Goal: Book appointment/travel/reservation

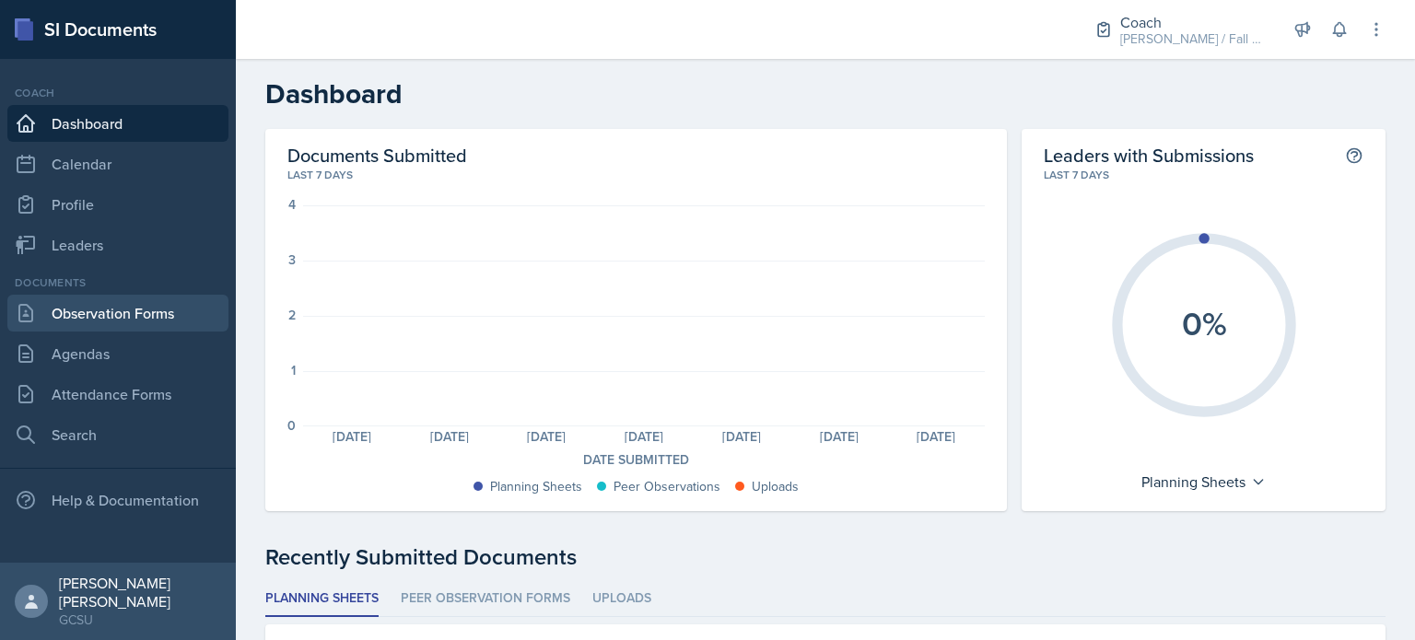
click at [93, 322] on link "Observation Forms" at bounding box center [117, 313] width 221 height 37
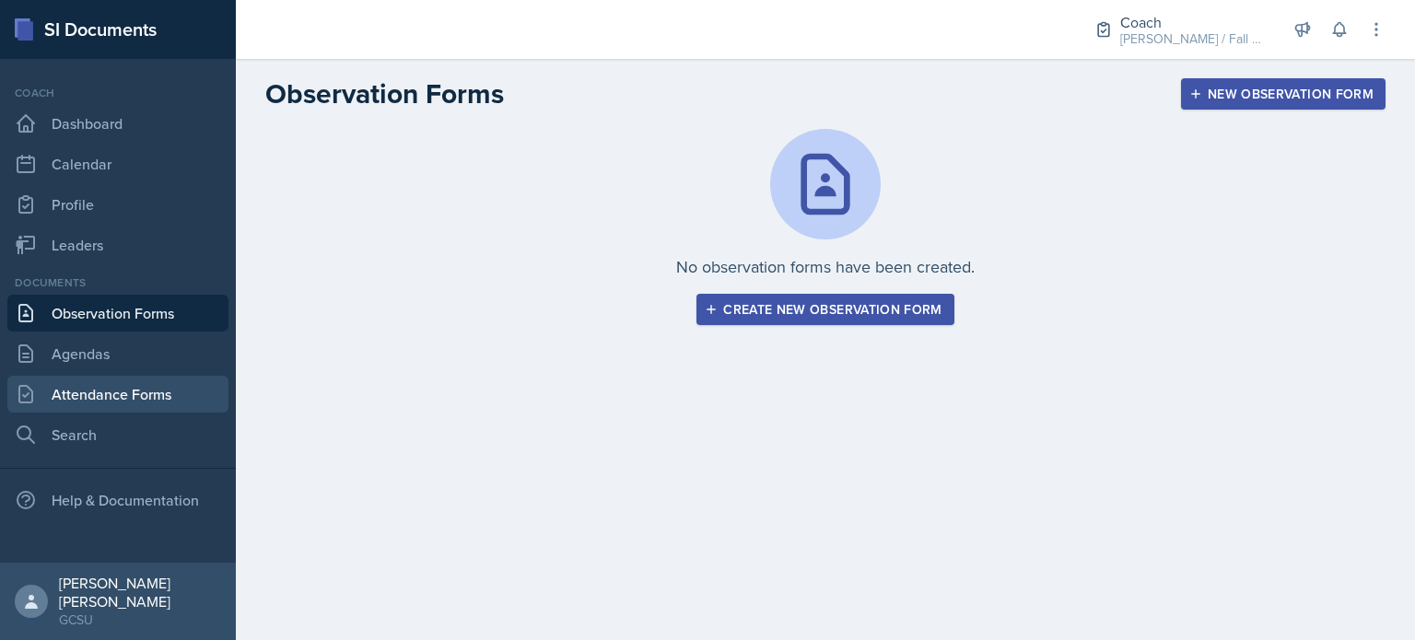
click at [92, 382] on link "Attendance Forms" at bounding box center [117, 394] width 221 height 37
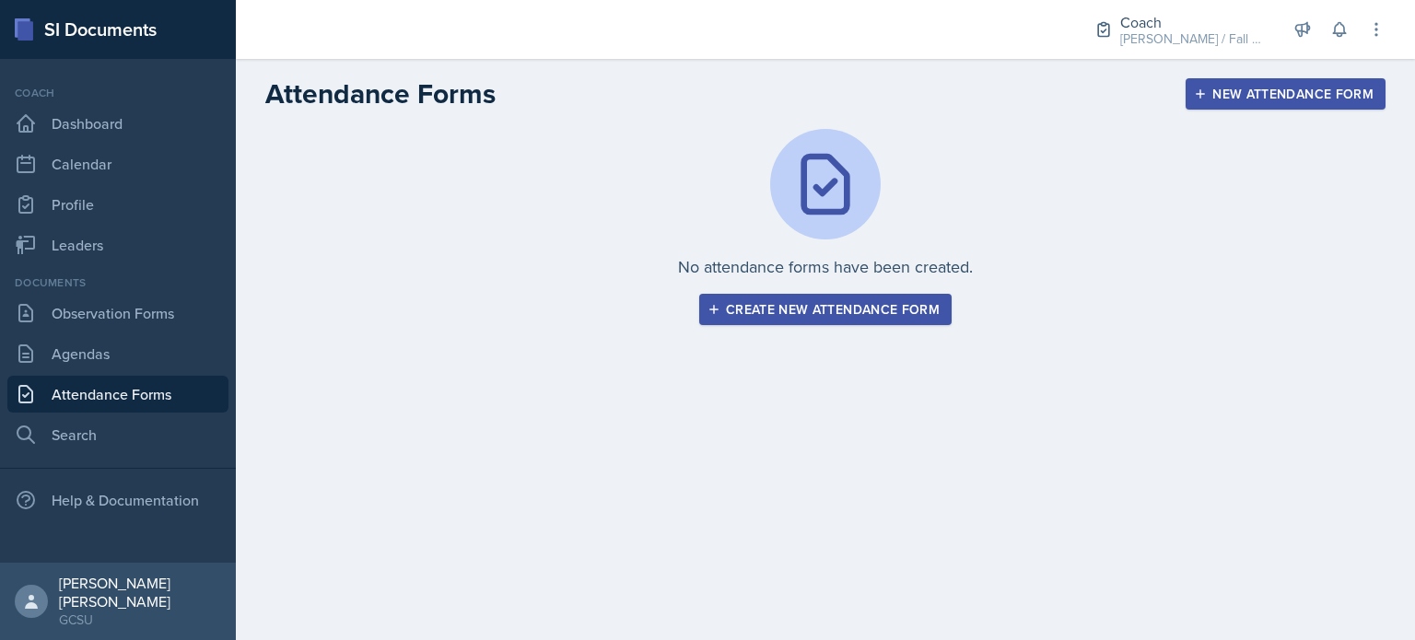
click at [799, 310] on div "Create new attendance form" at bounding box center [825, 309] width 229 height 15
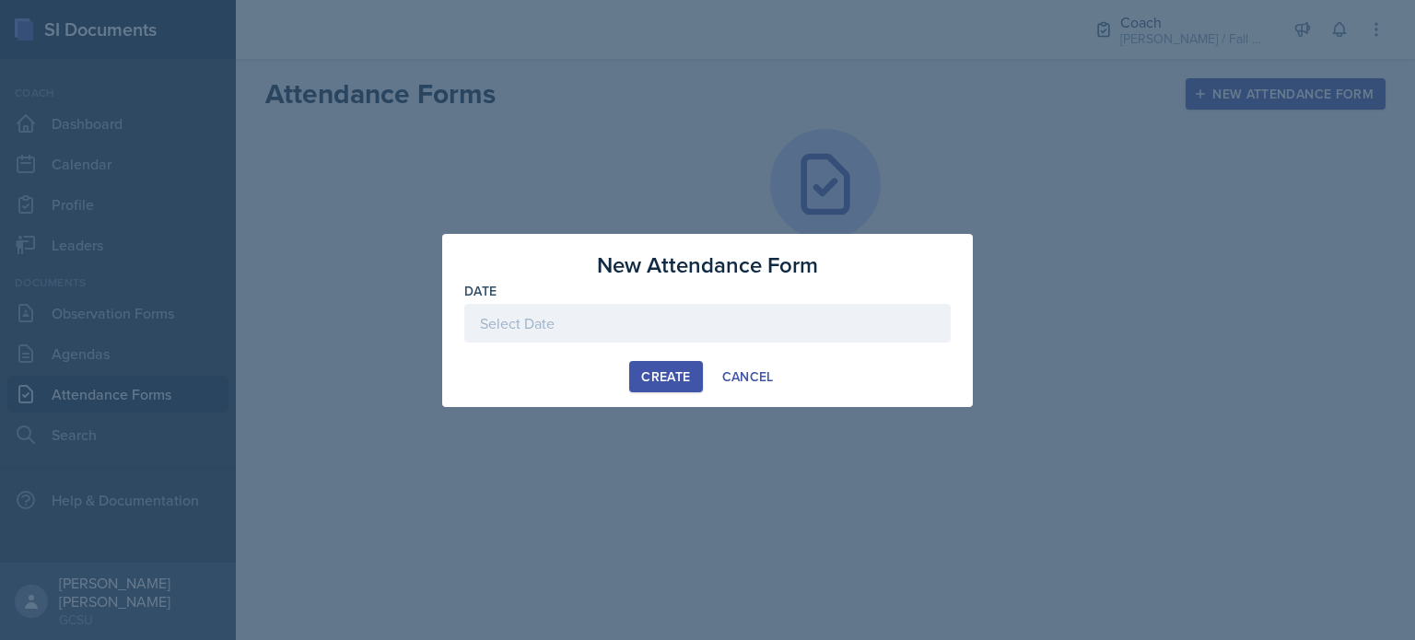
click at [817, 346] on div at bounding box center [707, 352] width 487 height 18
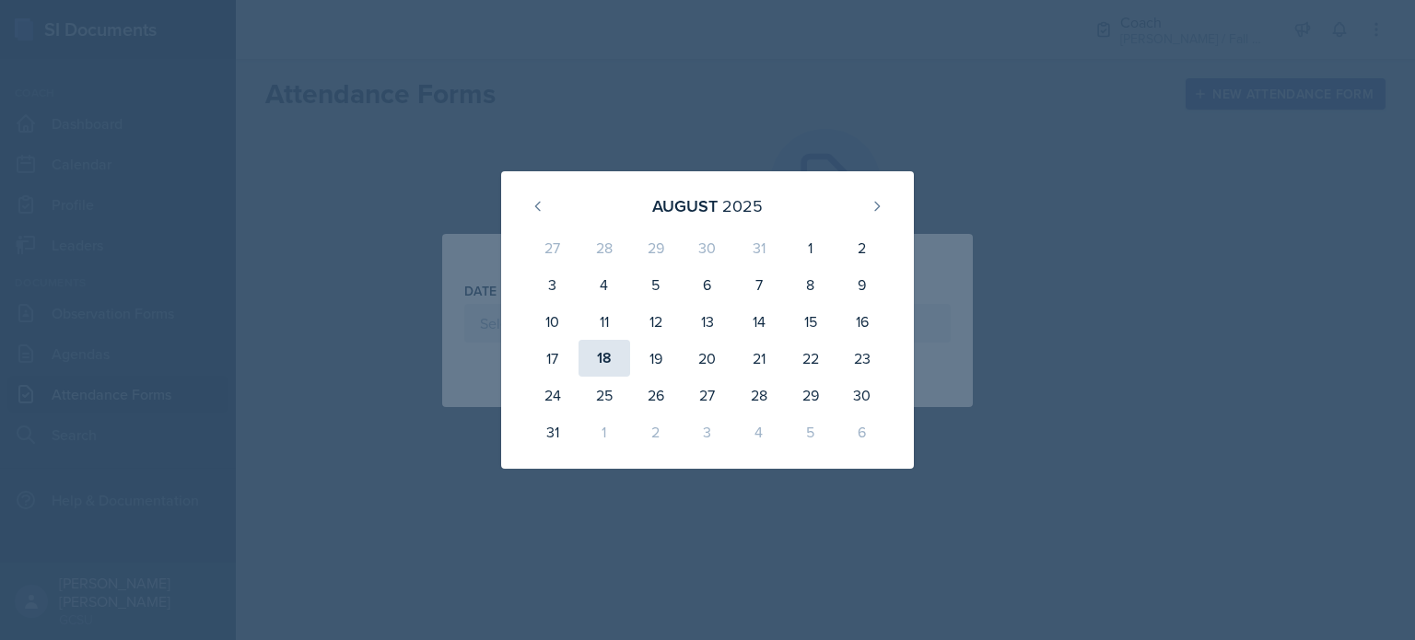
click at [591, 358] on div "18" at bounding box center [605, 358] width 52 height 37
type input "[DATE]"
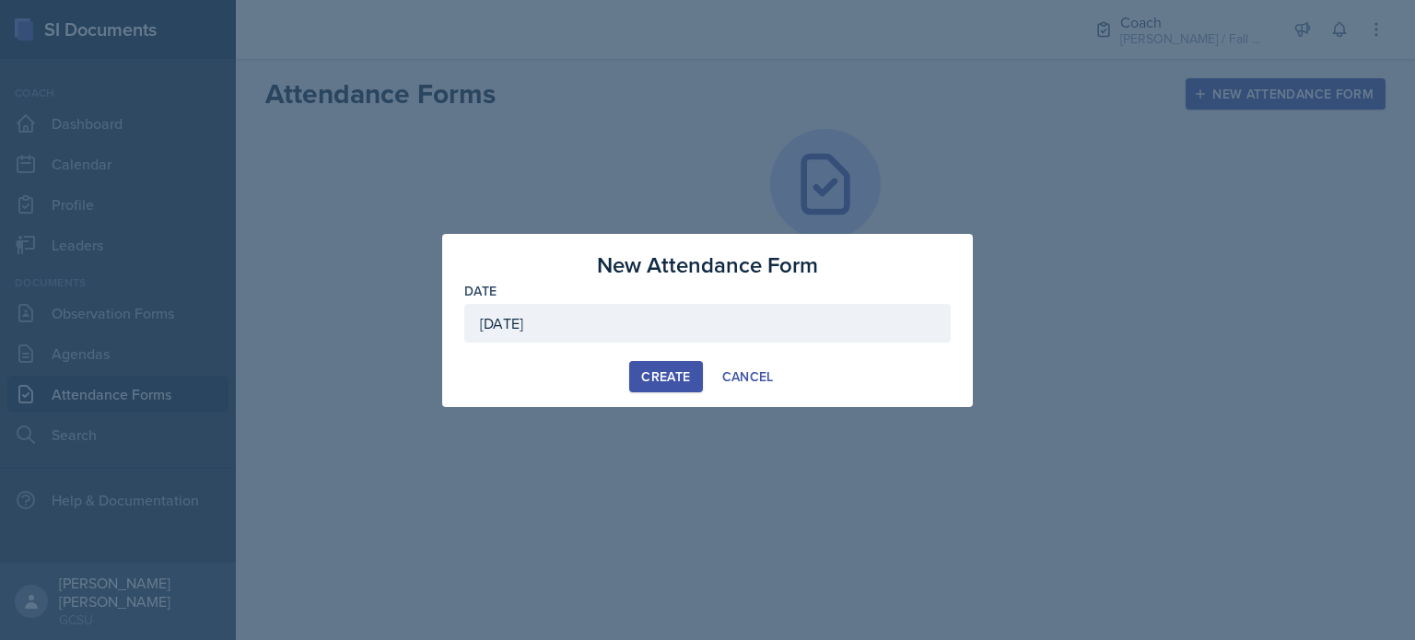
click at [646, 371] on div "Create" at bounding box center [665, 376] width 49 height 15
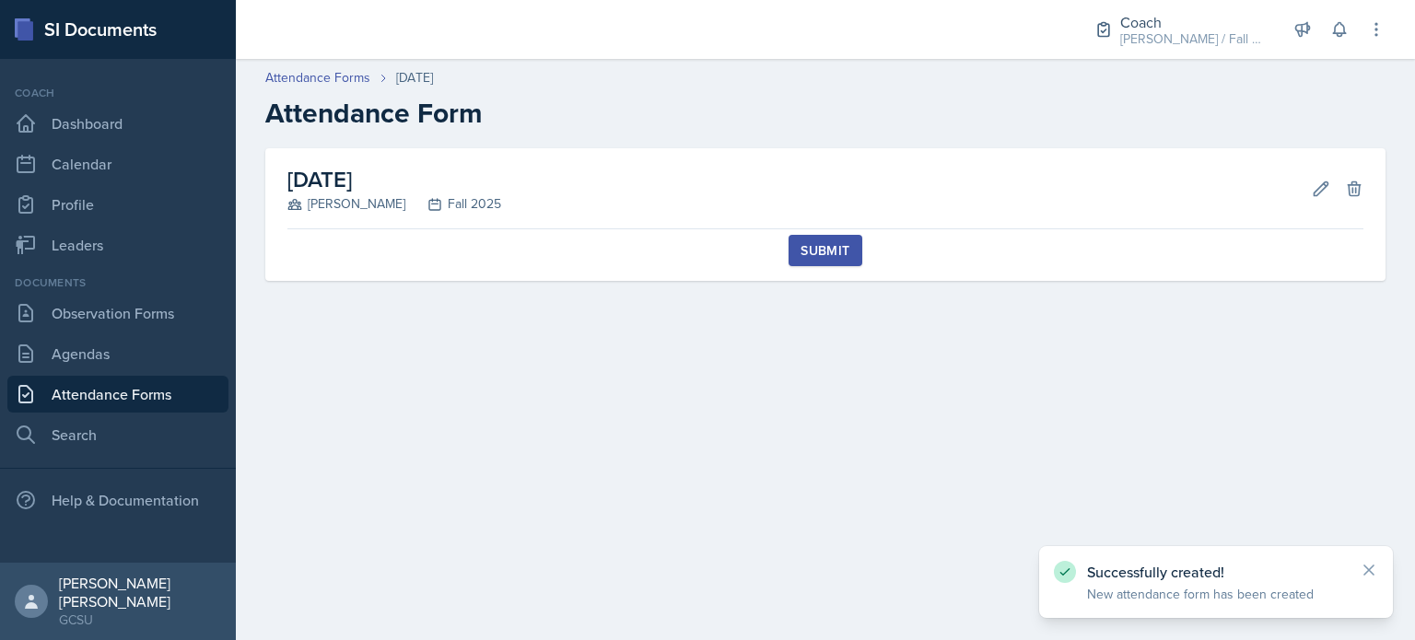
click at [743, 190] on div "[DATE] [PERSON_NAME] Fall 2025 Edit Delete" at bounding box center [825, 188] width 1076 height 81
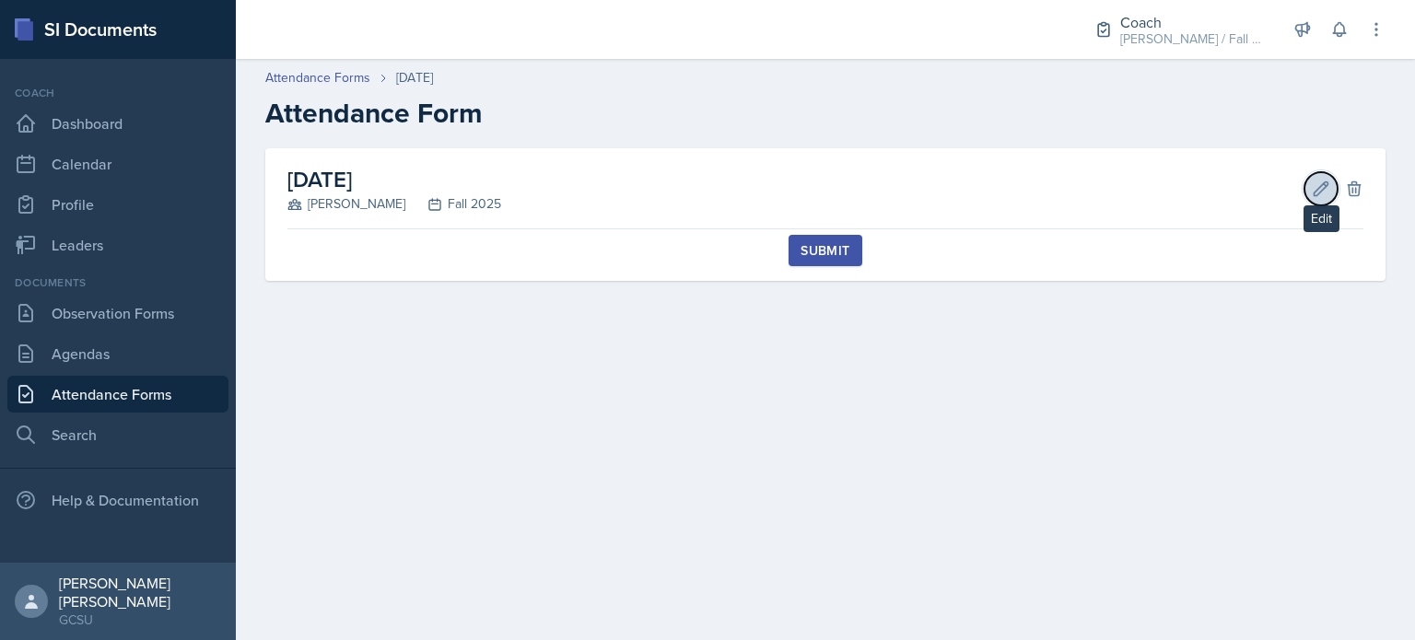
click at [1310, 187] on button "Edit" at bounding box center [1321, 188] width 33 height 33
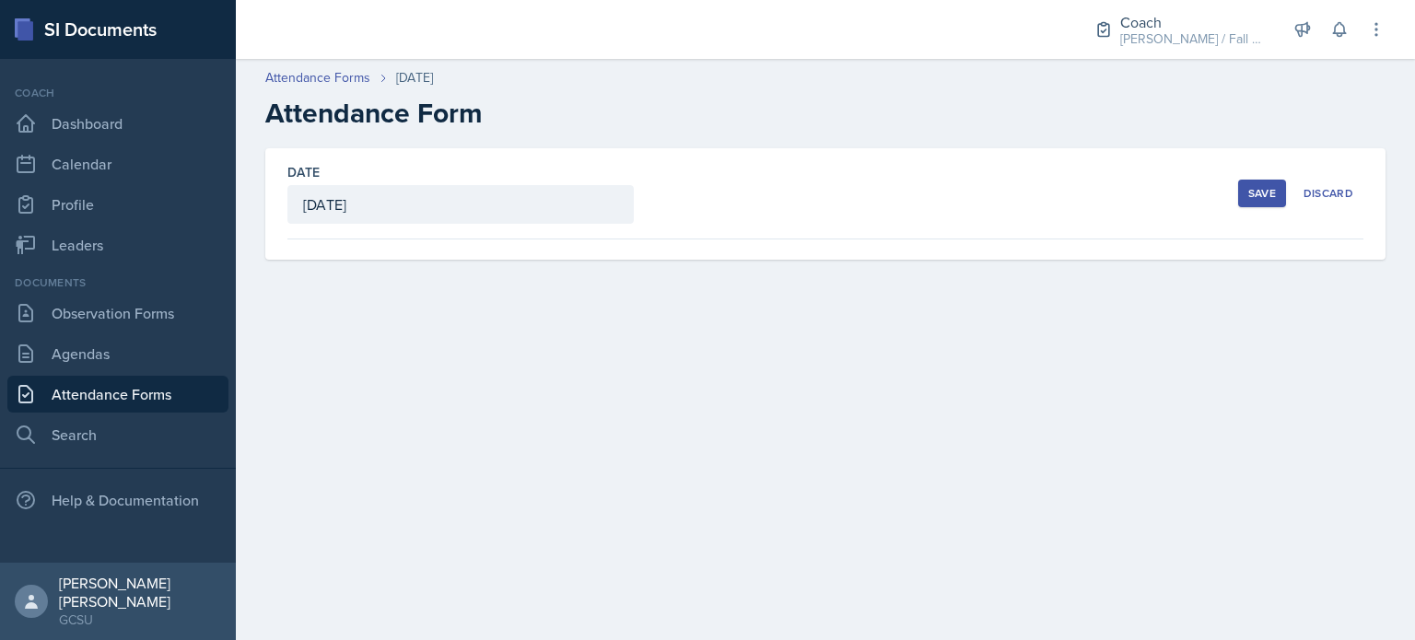
click at [595, 215] on div "[DATE]" at bounding box center [460, 204] width 346 height 39
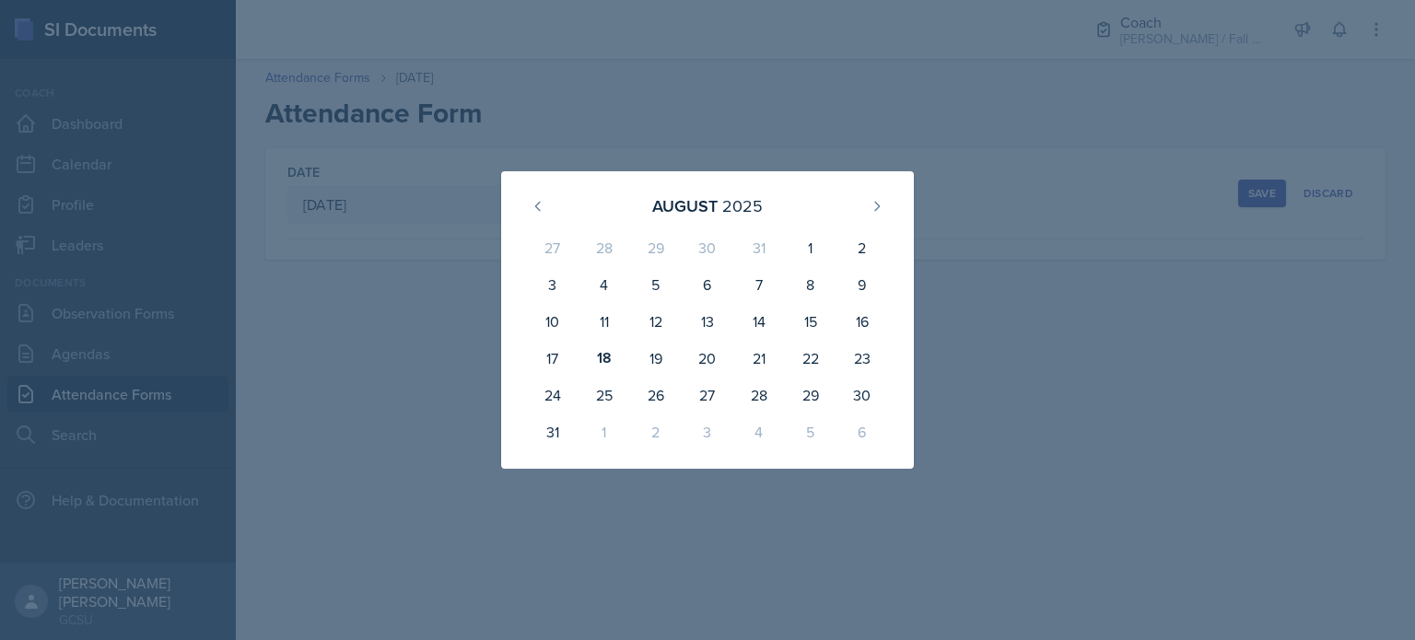
click at [1155, 383] on div at bounding box center [707, 320] width 1415 height 640
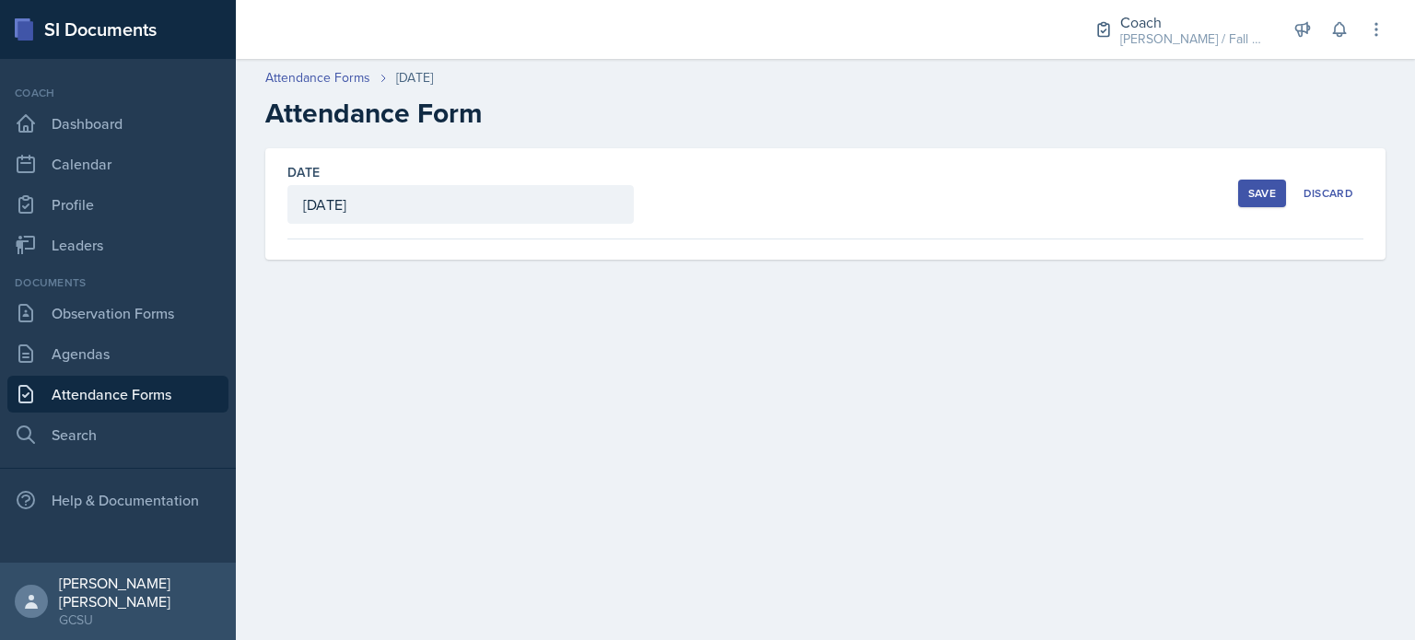
click at [1250, 205] on button "Save" at bounding box center [1262, 194] width 48 height 28
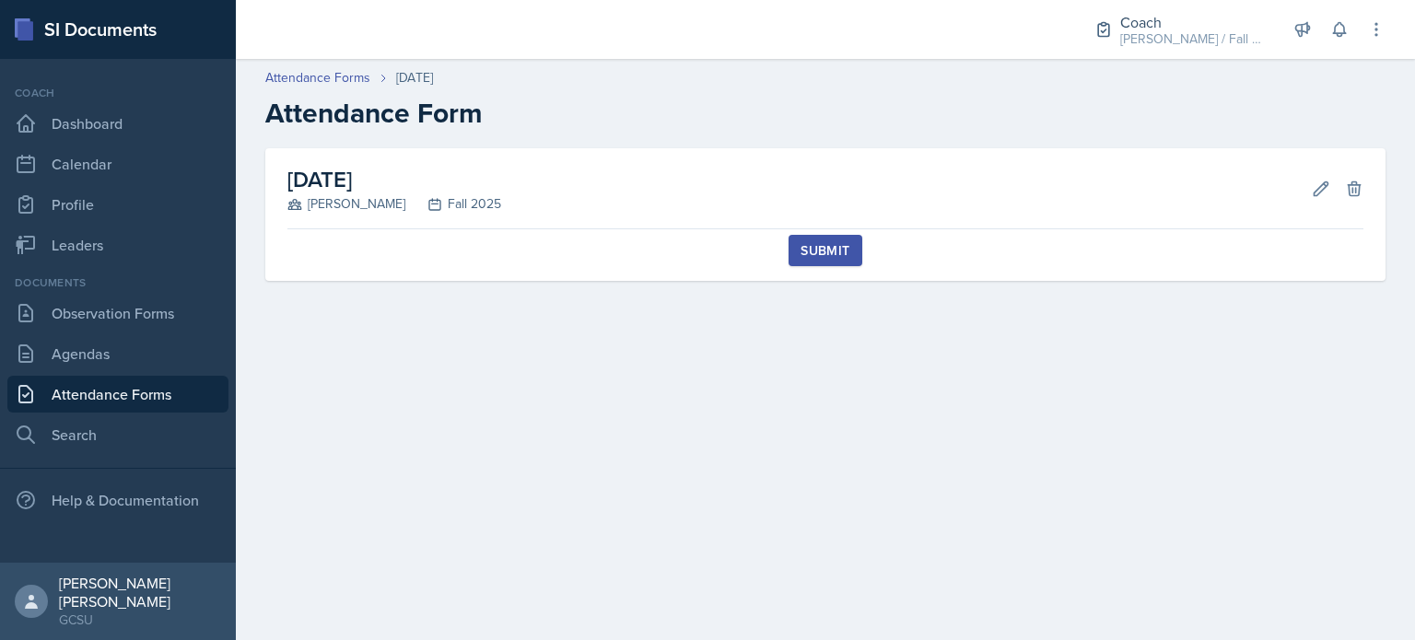
click at [107, 396] on link "Attendance Forms" at bounding box center [117, 394] width 221 height 37
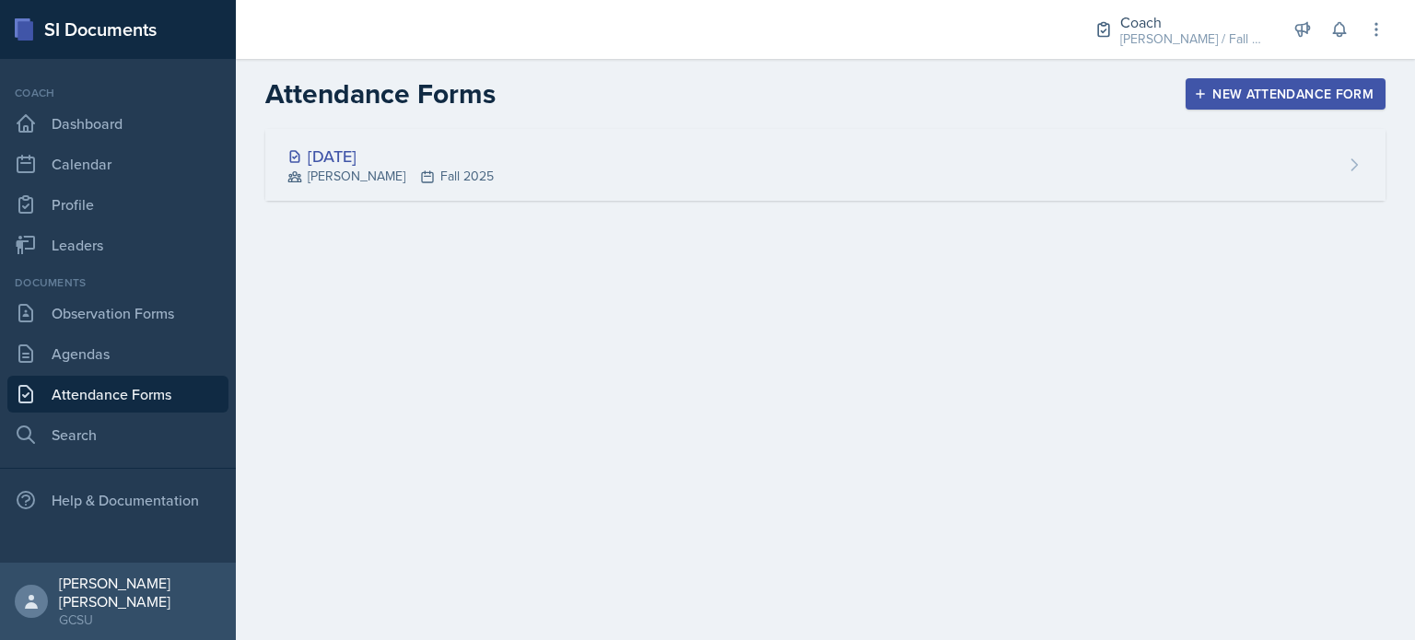
click at [338, 184] on div "[PERSON_NAME] Fall 2025" at bounding box center [390, 176] width 206 height 19
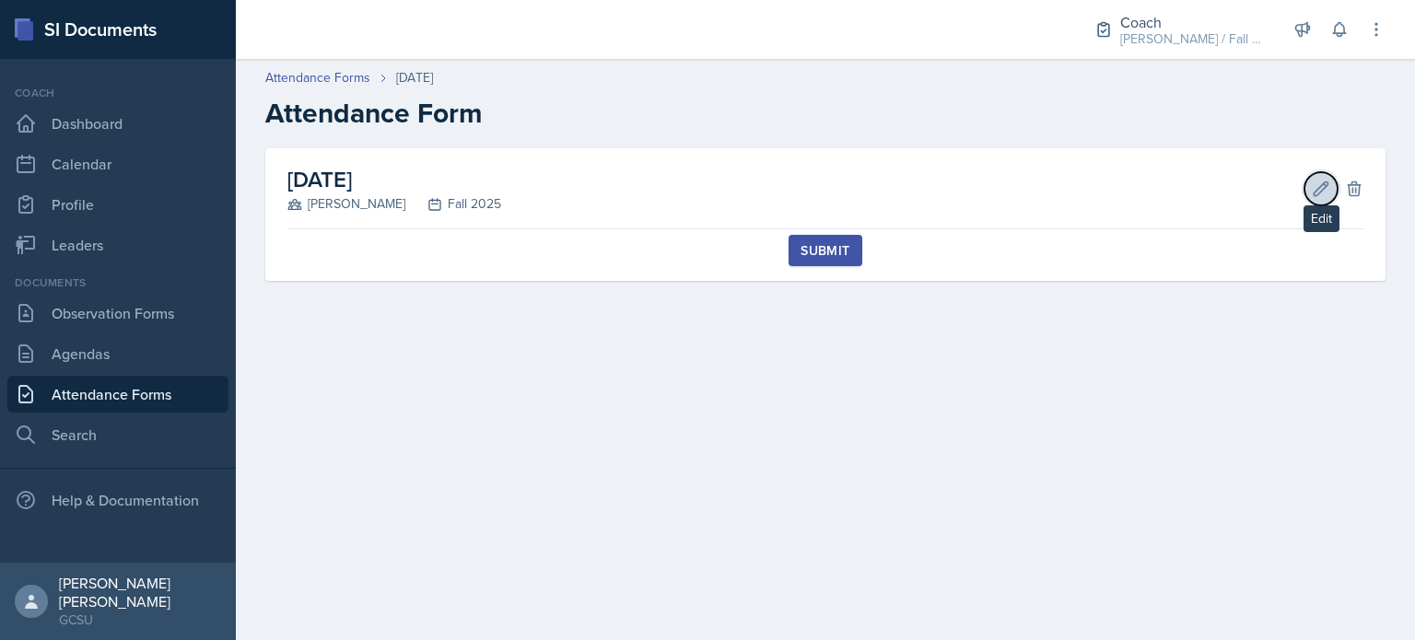
click at [1323, 187] on icon at bounding box center [1321, 189] width 18 height 18
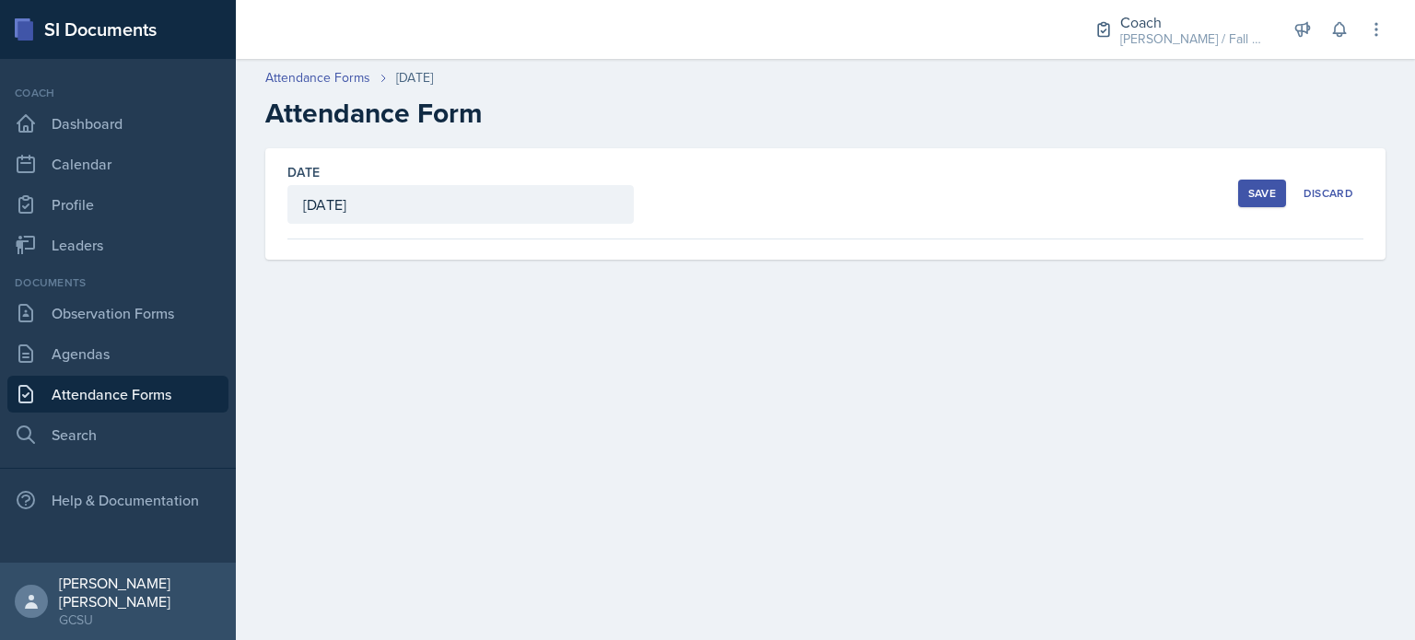
click at [771, 226] on div "Date [DATE] [DATE] 27 28 29 30 31 1 2 3 4 5 6 7 8 9 10 11 12 13 14 15 16 17 18 …" at bounding box center [825, 193] width 1076 height 91
click at [770, 229] on div "Date [DATE] [DATE] 27 28 29 30 31 1 2 3 4 5 6 7 8 9 10 11 12 13 14 15 16 17 18 …" at bounding box center [825, 193] width 1076 height 91
click at [768, 234] on div "Date [DATE] [DATE] 27 28 29 30 31 1 2 3 4 5 6 7 8 9 10 11 12 13 14 15 16 17 18 …" at bounding box center [825, 193] width 1076 height 91
click at [763, 258] on div "Date [DATE] [DATE] 27 28 29 30 31 1 2 3 4 5 6 7 8 9 10 11 12 13 14 15 16 17 18 …" at bounding box center [825, 203] width 1120 height 111
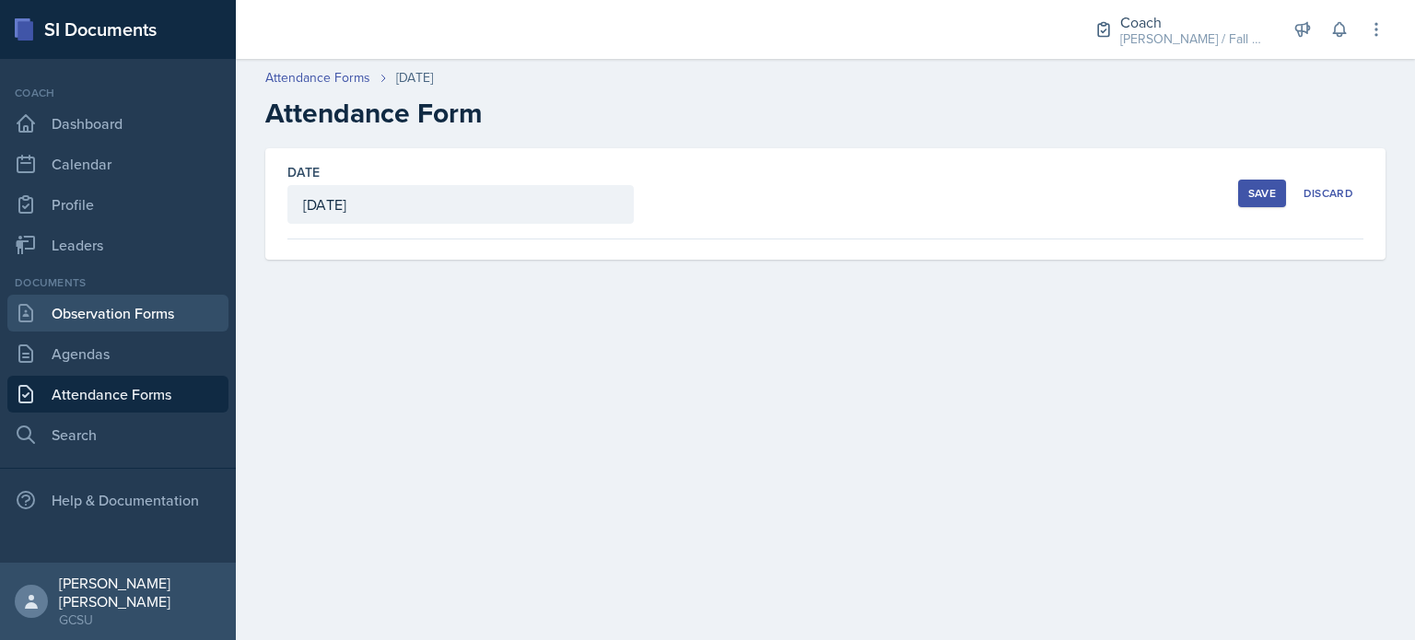
click at [87, 314] on link "Observation Forms" at bounding box center [117, 313] width 221 height 37
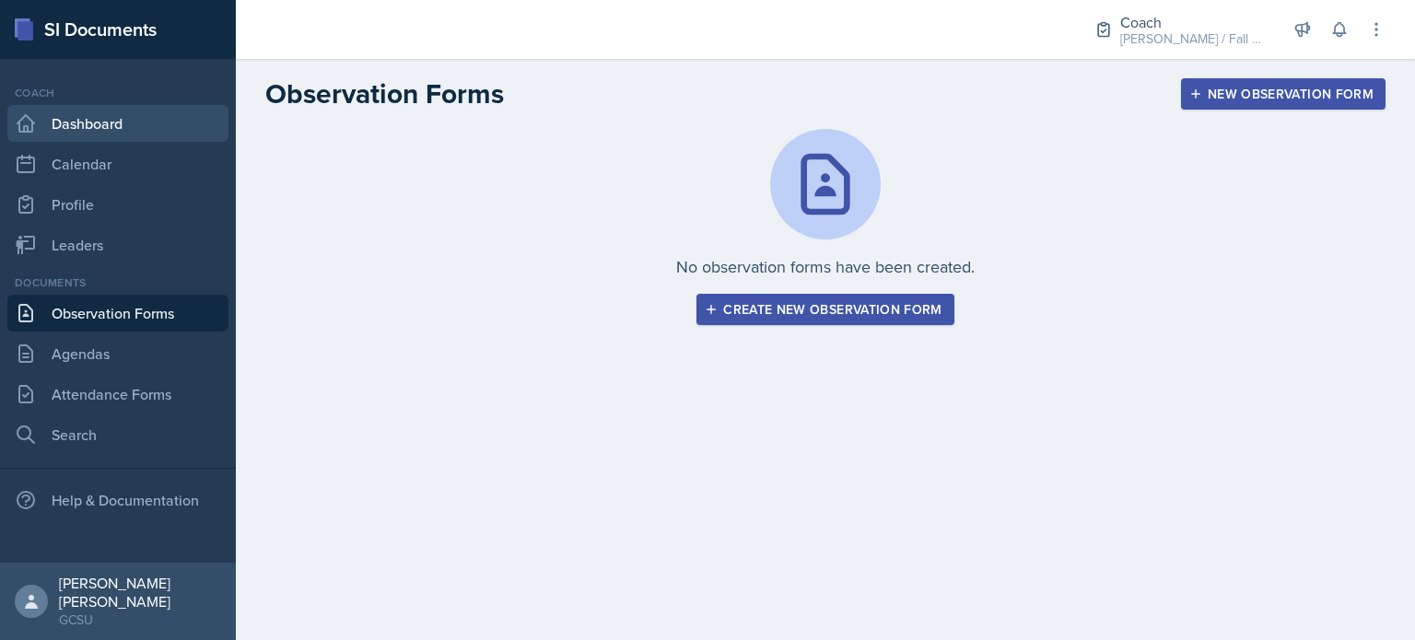
click at [125, 141] on link "Dashboard" at bounding box center [117, 123] width 221 height 37
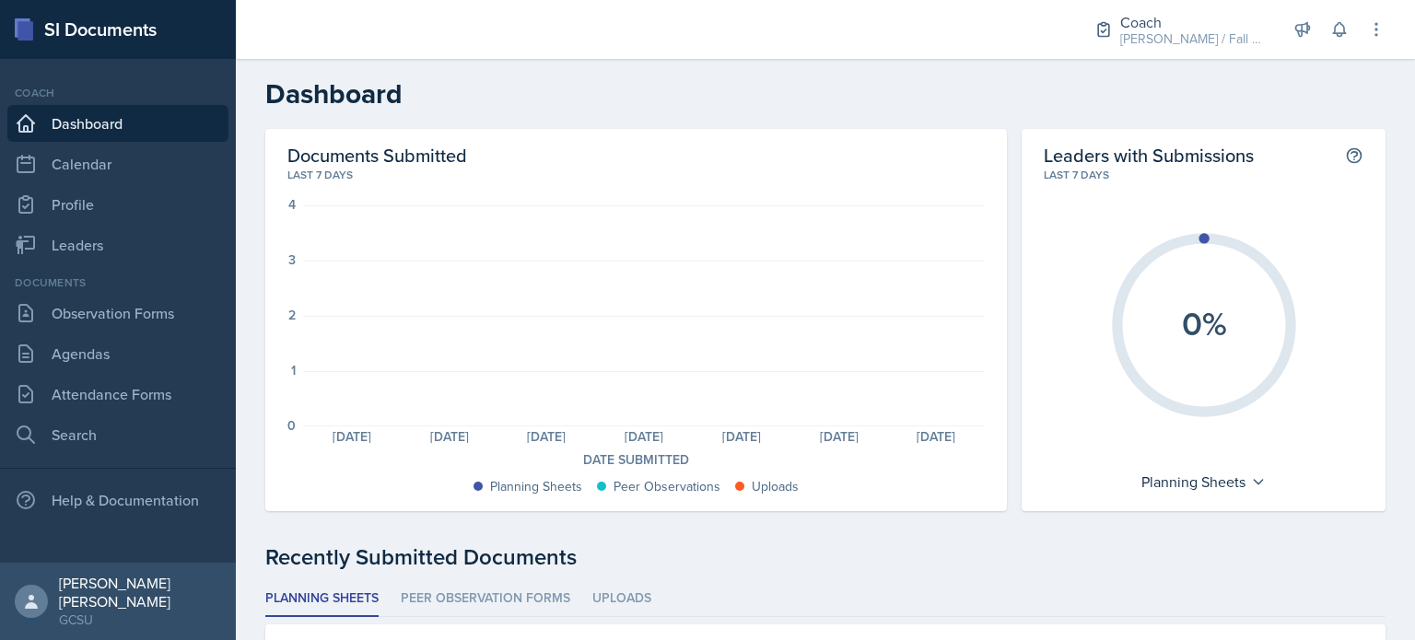
scroll to position [145, 0]
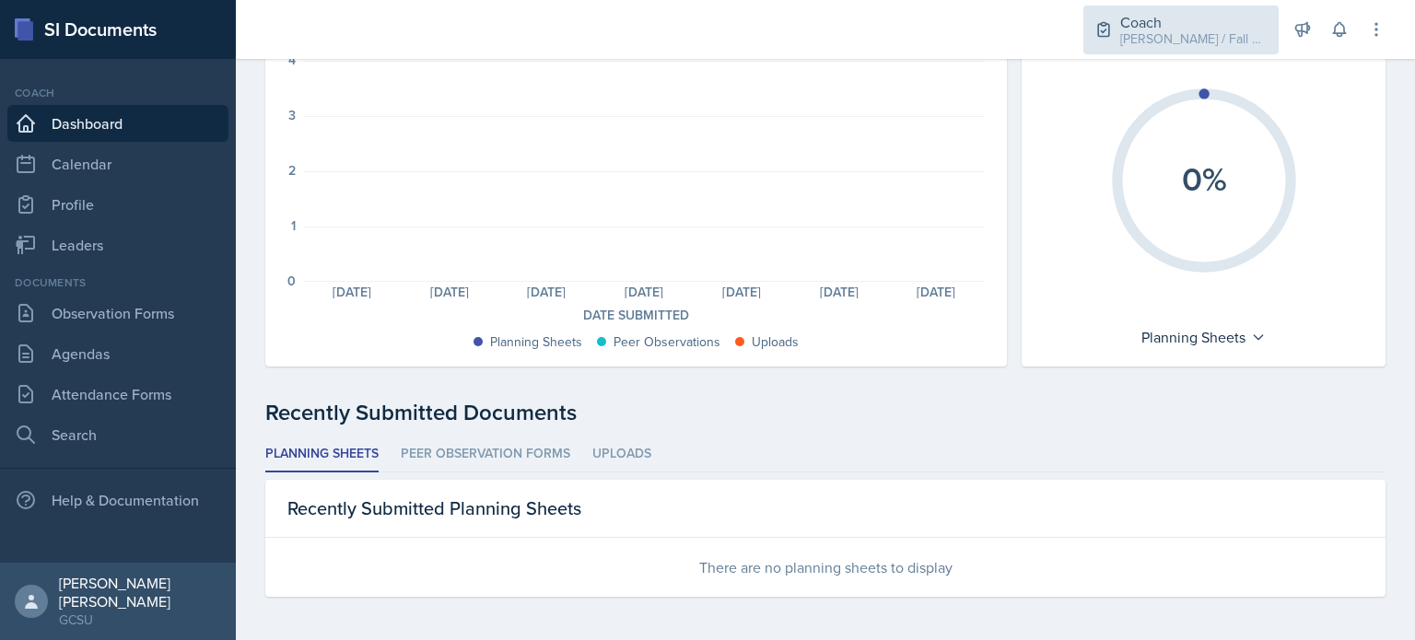
click at [1205, 29] on div "Coach" at bounding box center [1193, 22] width 147 height 22
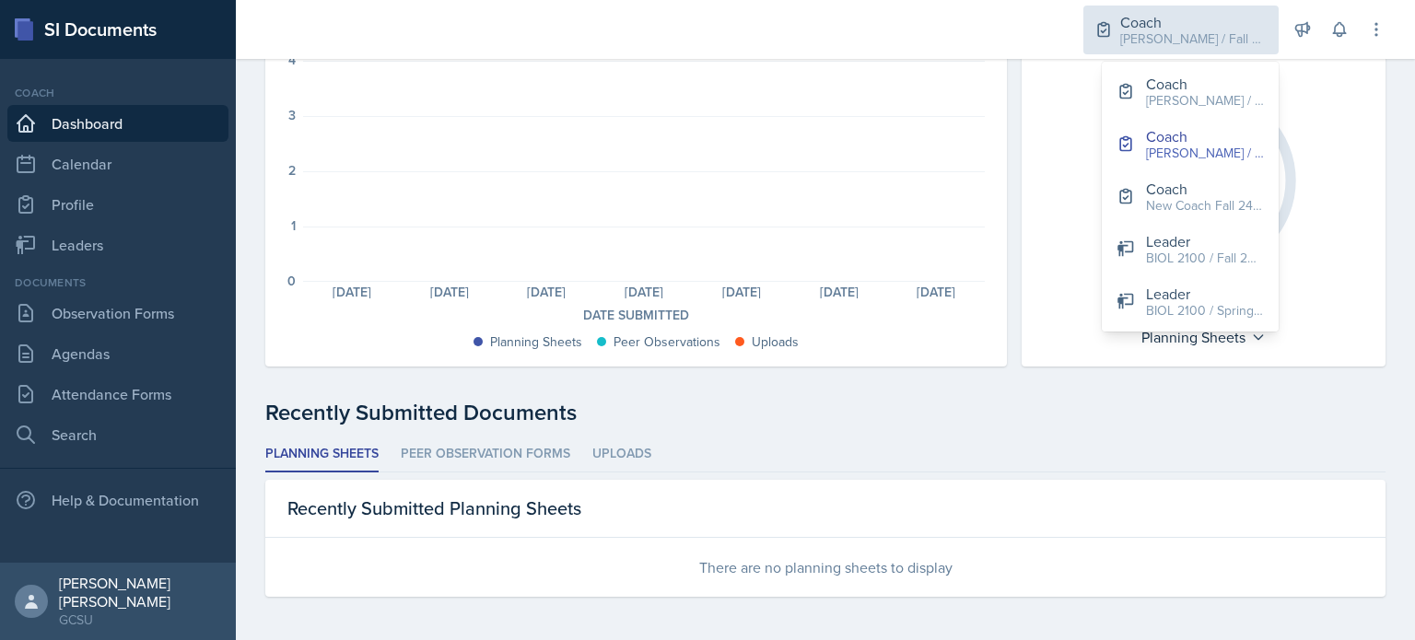
click at [1205, 29] on div "Coach" at bounding box center [1193, 22] width 147 height 22
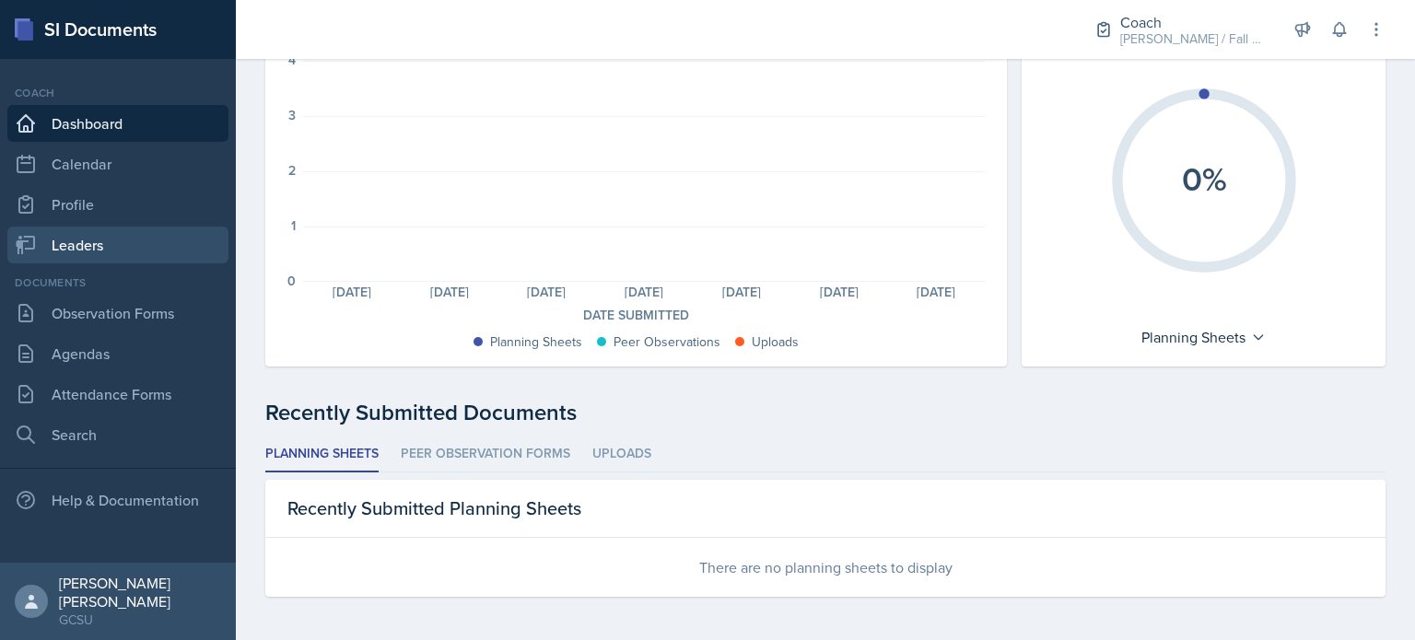
click at [76, 239] on link "Leaders" at bounding box center [117, 245] width 221 height 37
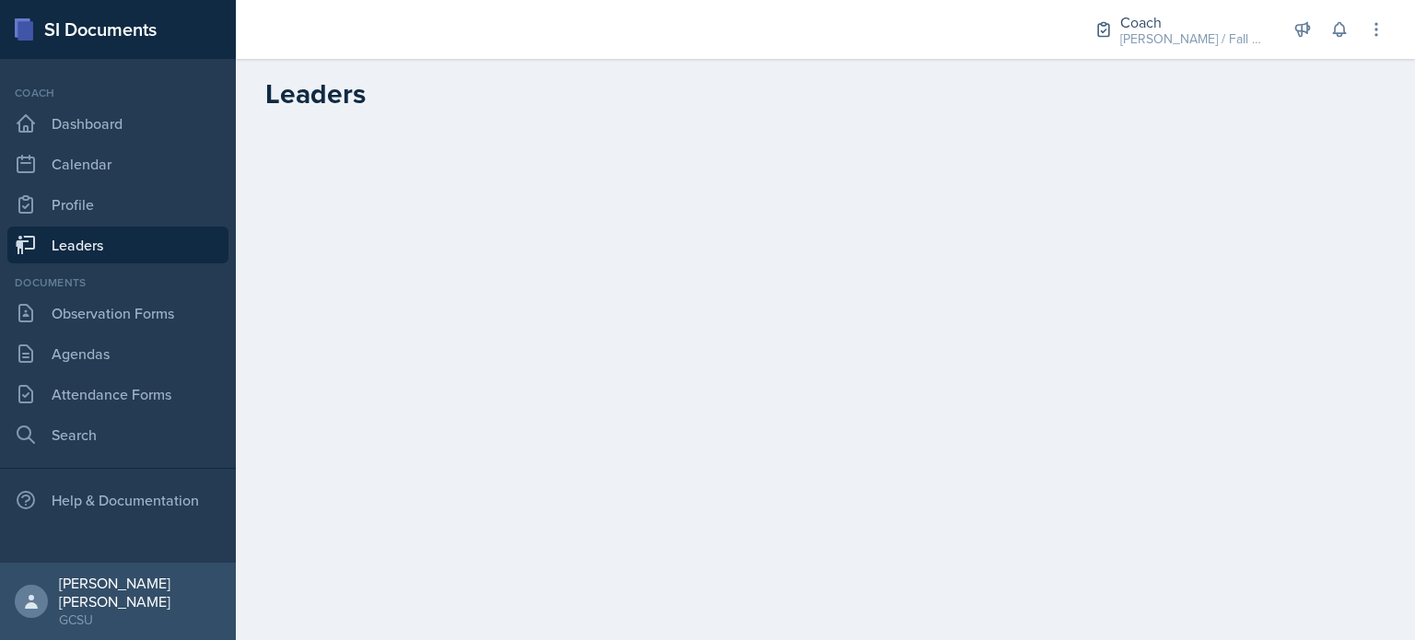
click at [415, 140] on div at bounding box center [825, 151] width 1179 height 44
click at [98, 161] on link "Calendar" at bounding box center [117, 164] width 221 height 37
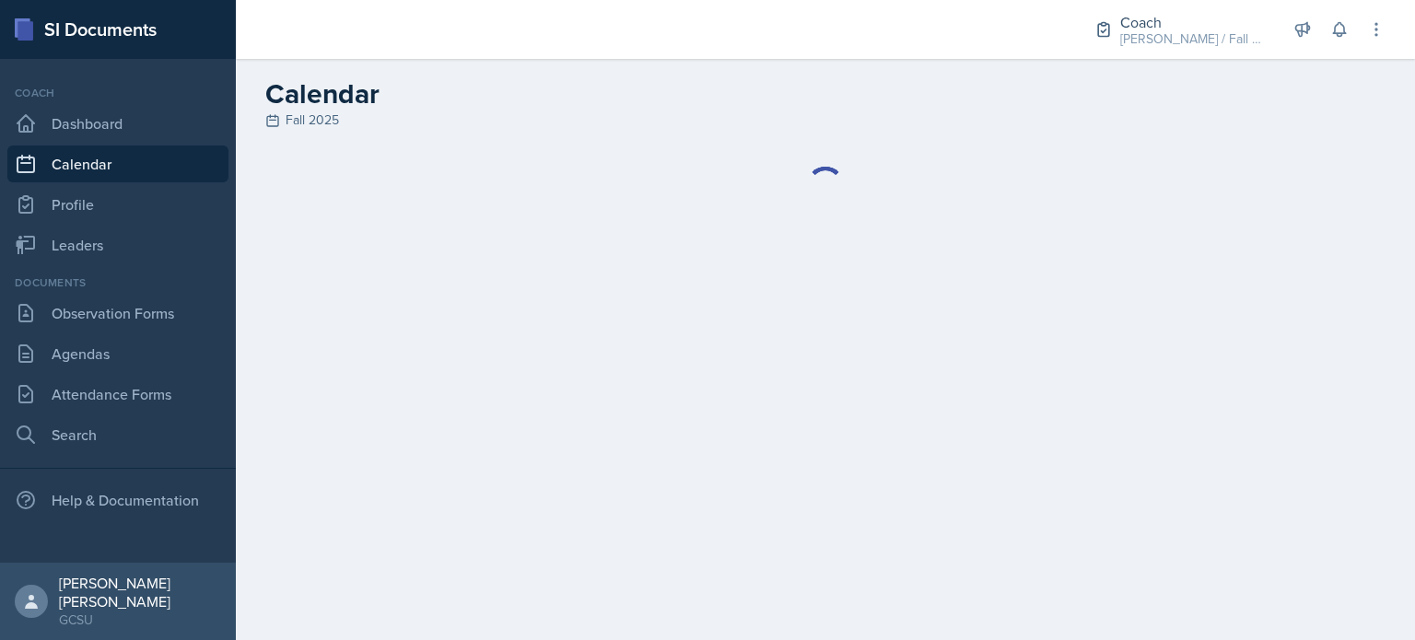
select select "6"
select select "PM"
select select "6"
select select "30"
select select "PM"
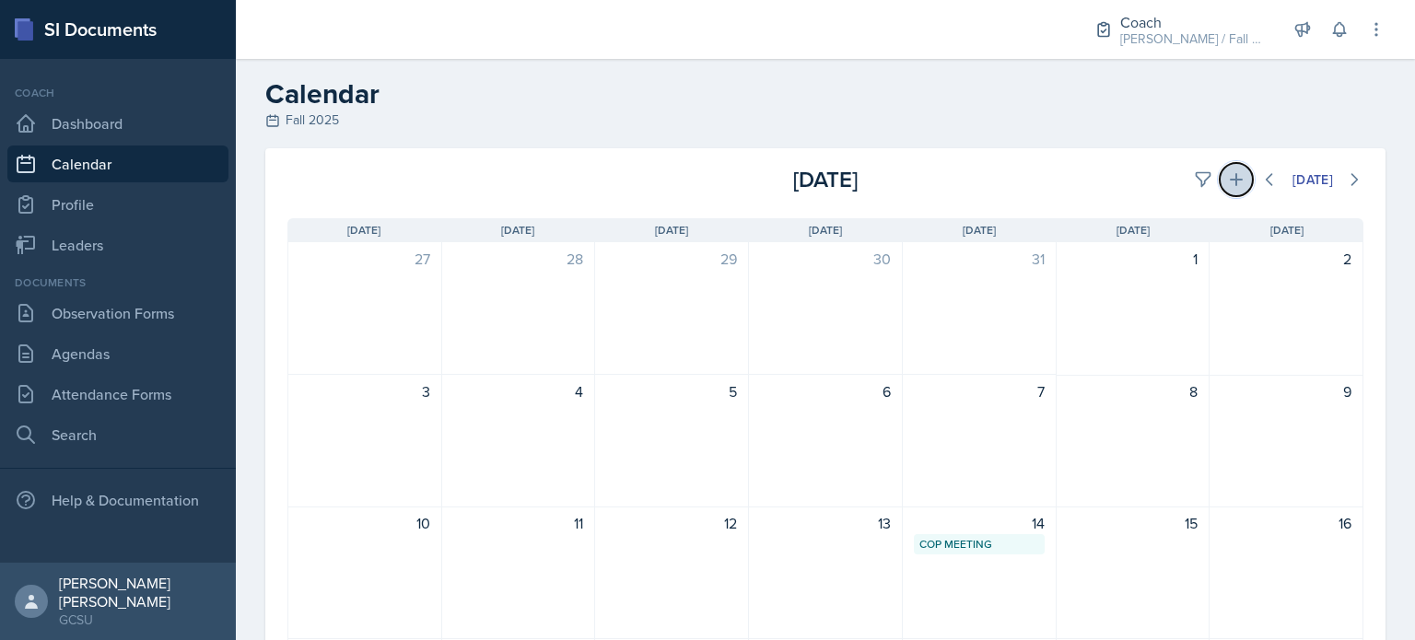
click at [1227, 188] on icon at bounding box center [1236, 179] width 18 height 18
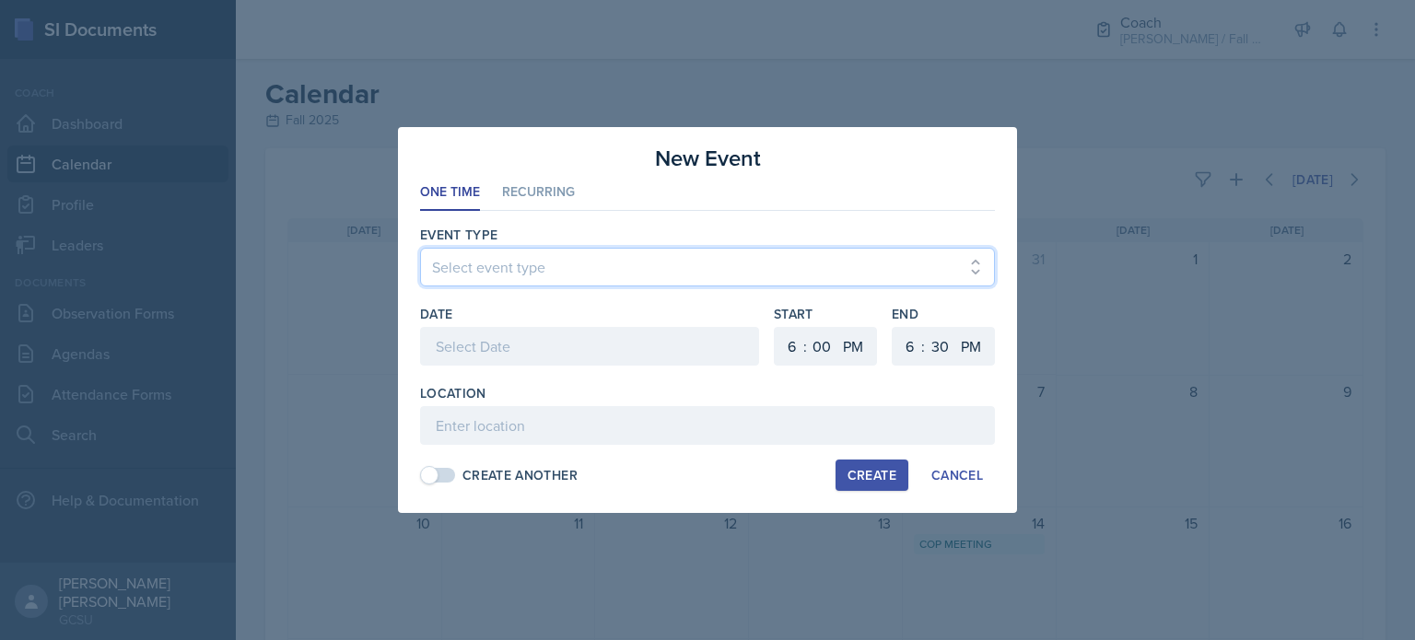
click at [584, 264] on select "Select event type CoP Meeting Coaching - [PERSON_NAME] Coaching - [PERSON_NAME]…" at bounding box center [707, 267] width 575 height 39
drag, startPoint x: 584, startPoint y: 264, endPoint x: 534, endPoint y: 260, distance: 50.0
click at [534, 260] on select "Select event type CoP Meeting Coaching - [PERSON_NAME] Coaching - [PERSON_NAME]…" at bounding box center [707, 267] width 575 height 39
select select "f97d2ea7-7fe6-4b52-8c13-51bf2f5c03f9"
click at [420, 248] on select "Select event type CoP Meeting Coaching - [PERSON_NAME] Coaching - [PERSON_NAME]…" at bounding box center [707, 267] width 575 height 39
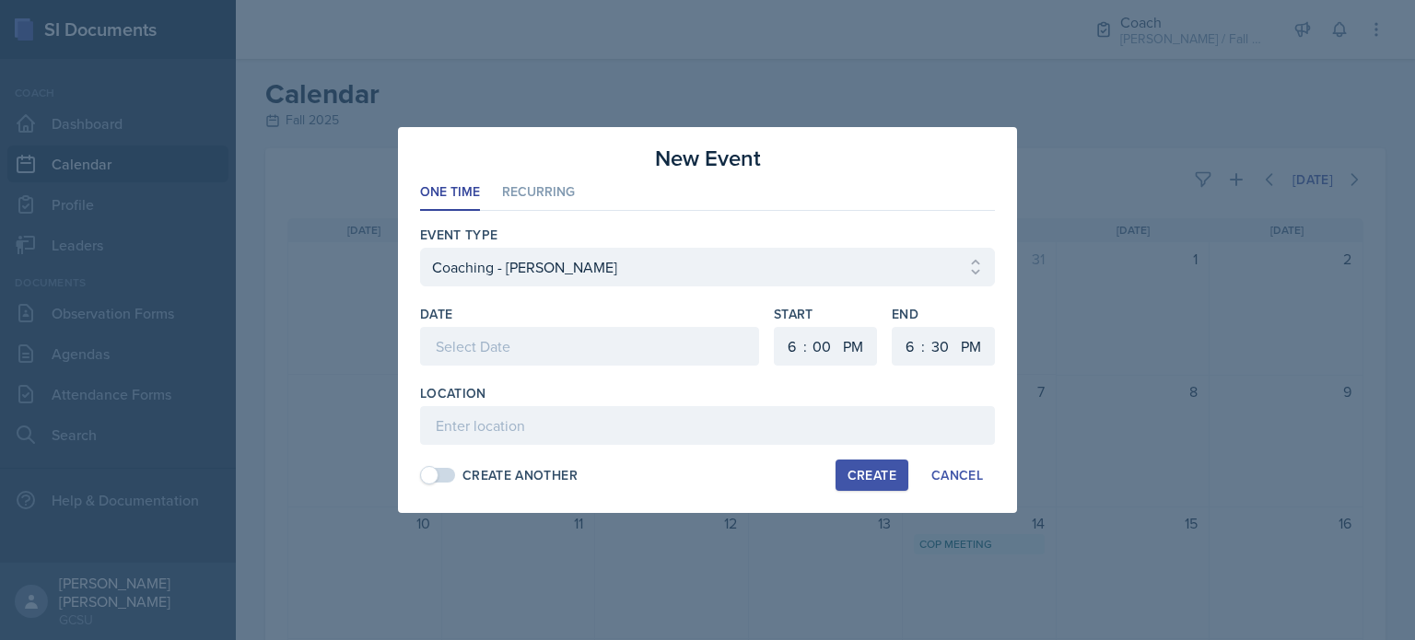
click at [803, 349] on div ":" at bounding box center [805, 346] width 4 height 22
click at [852, 348] on select "AM PM" at bounding box center [855, 346] width 37 height 39
select select "AM"
click at [837, 327] on select "AM PM" at bounding box center [855, 346] width 37 height 39
click at [795, 348] on select "1 2 3 4 5 6 7 8 9 10 11 12" at bounding box center [789, 346] width 29 height 39
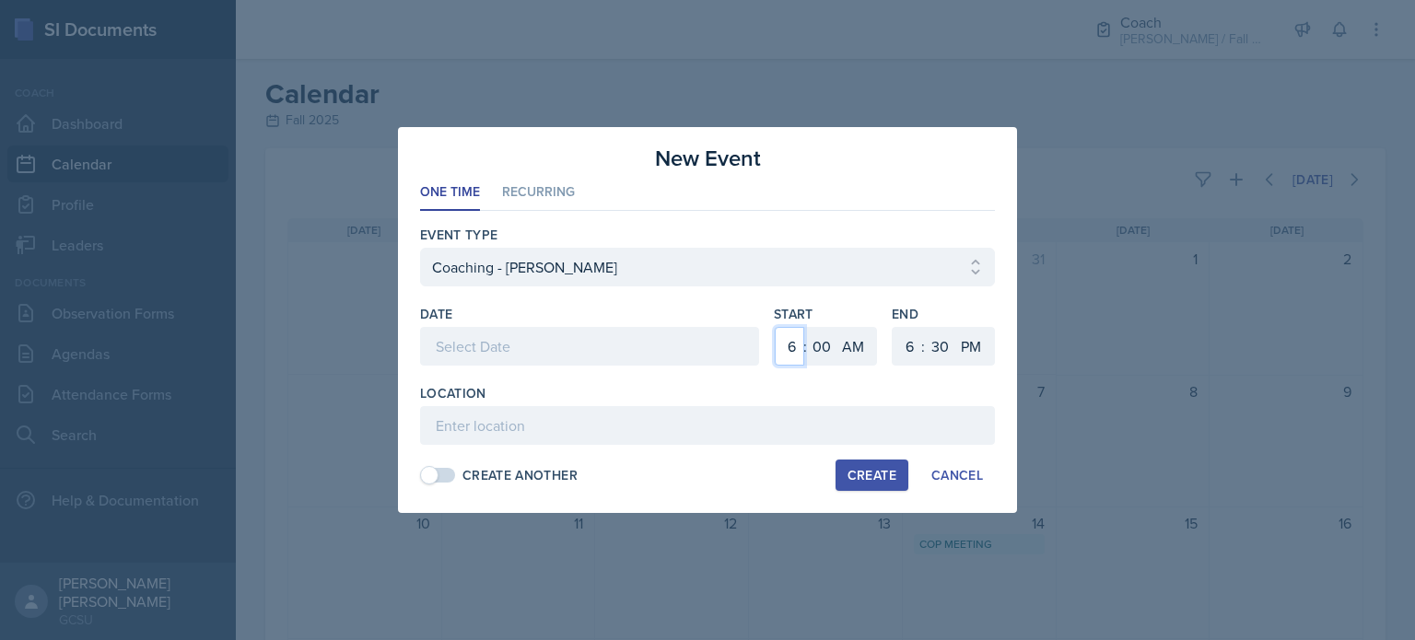
select select "11"
click at [775, 327] on select "1 2 3 4 5 6 7 8 9 10 11 12" at bounding box center [789, 346] width 29 height 39
click at [909, 348] on select "1 2 3 4 5 6 7 8 9 10 11 12" at bounding box center [907, 346] width 29 height 39
select select "1"
click at [893, 327] on select "1 2 3 4 5 6 7 8 9 10 11 12" at bounding box center [907, 346] width 29 height 39
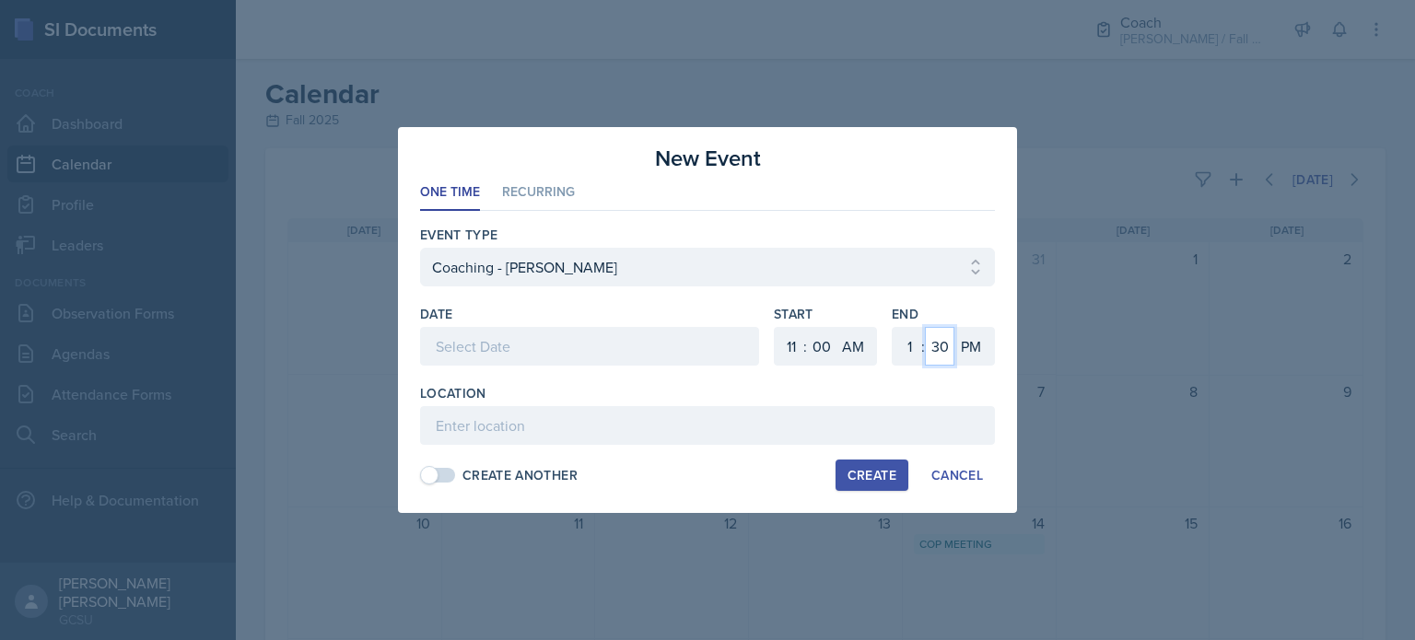
click at [939, 347] on select "00 05 10 15 20 25 30 35 40 45 50 55" at bounding box center [939, 346] width 29 height 39
select select "0"
click at [925, 327] on select "00 05 10 15 20 25 30 35 40 45 50 55" at bounding box center [939, 346] width 29 height 39
click at [453, 340] on div at bounding box center [589, 346] width 339 height 39
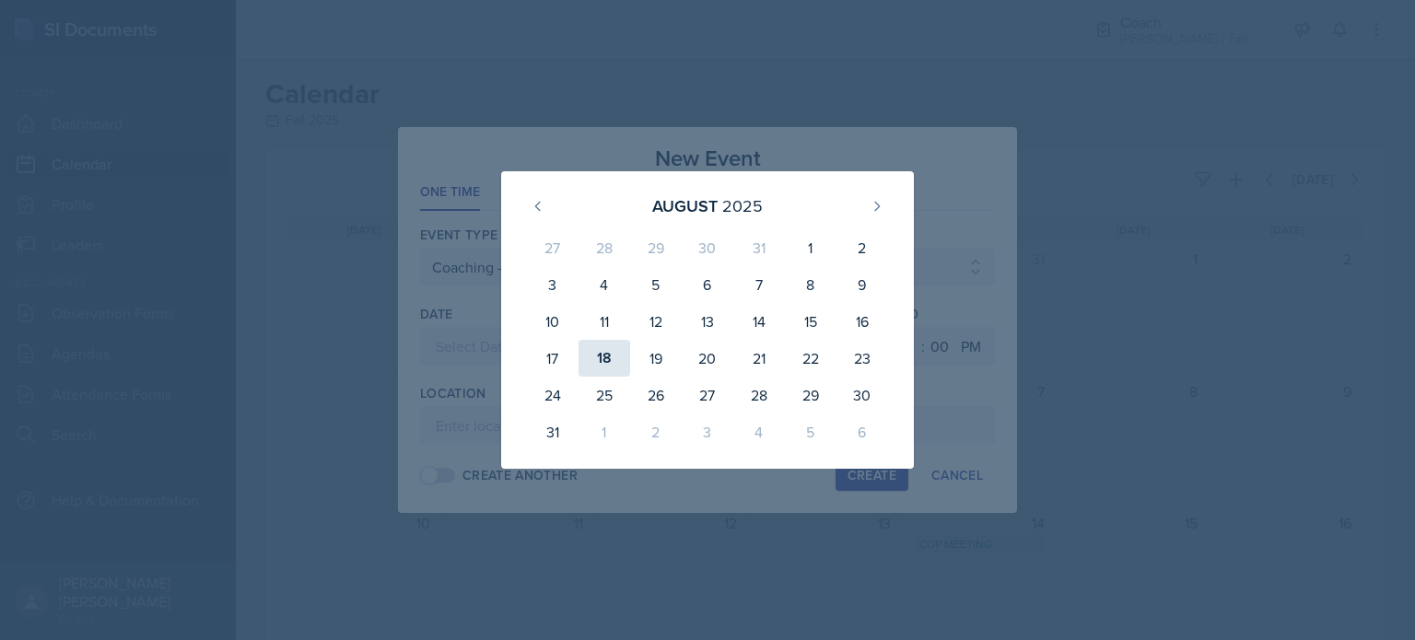
click at [603, 355] on div "18" at bounding box center [605, 358] width 52 height 37
type input "[DATE]"
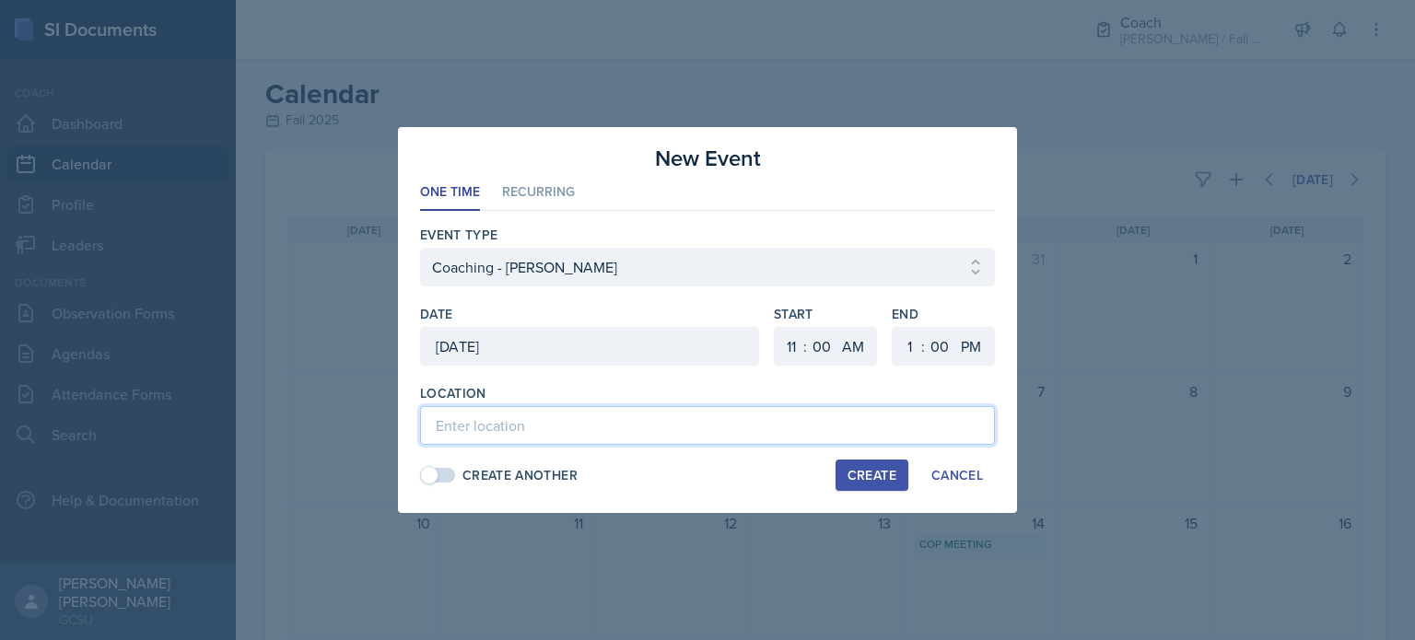
click at [580, 428] on input at bounding box center [707, 425] width 575 height 39
type input "C"
type input "Lib 271"
click at [528, 183] on li "Recurring" at bounding box center [538, 193] width 73 height 36
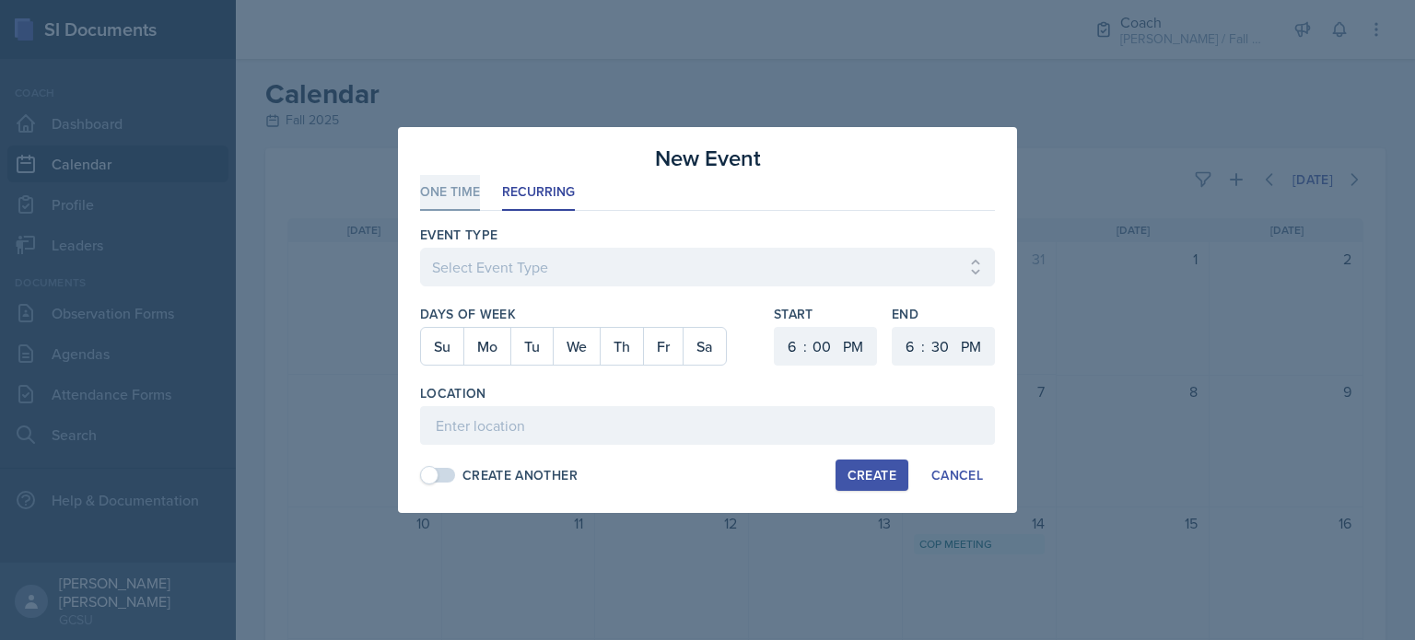
click at [451, 183] on li "One Time" at bounding box center [450, 193] width 60 height 36
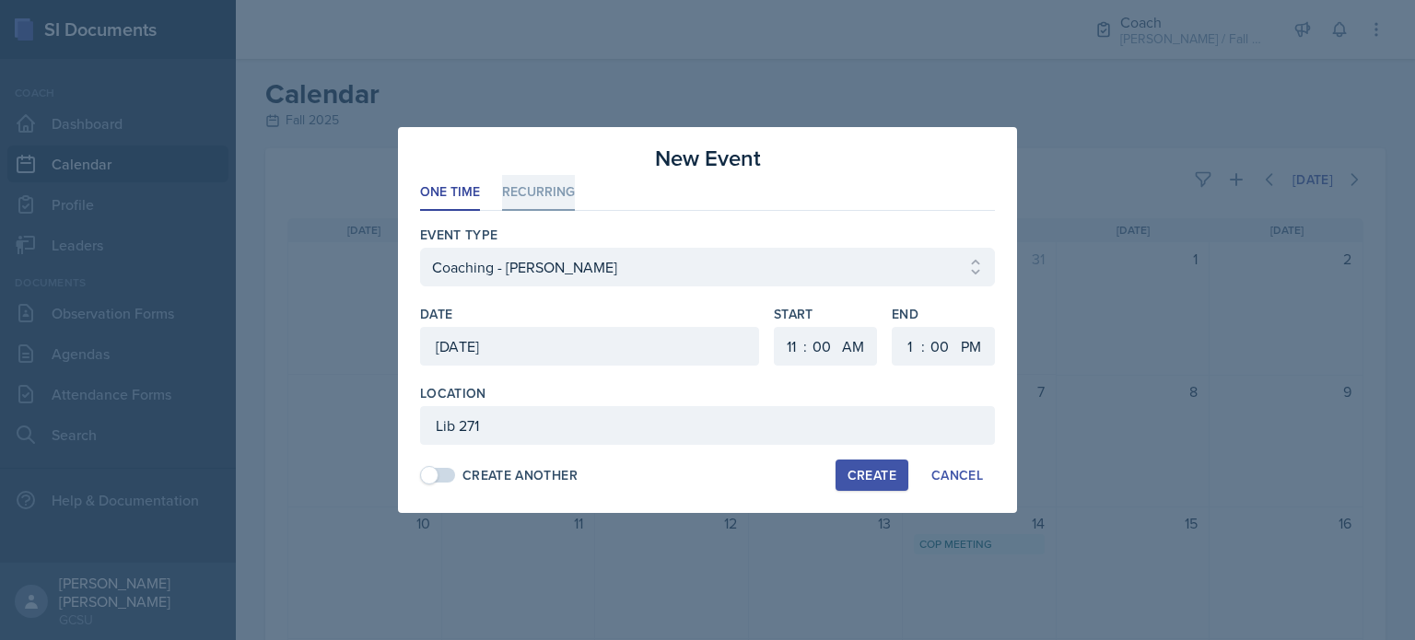
click at [537, 196] on li "Recurring" at bounding box center [538, 193] width 73 height 36
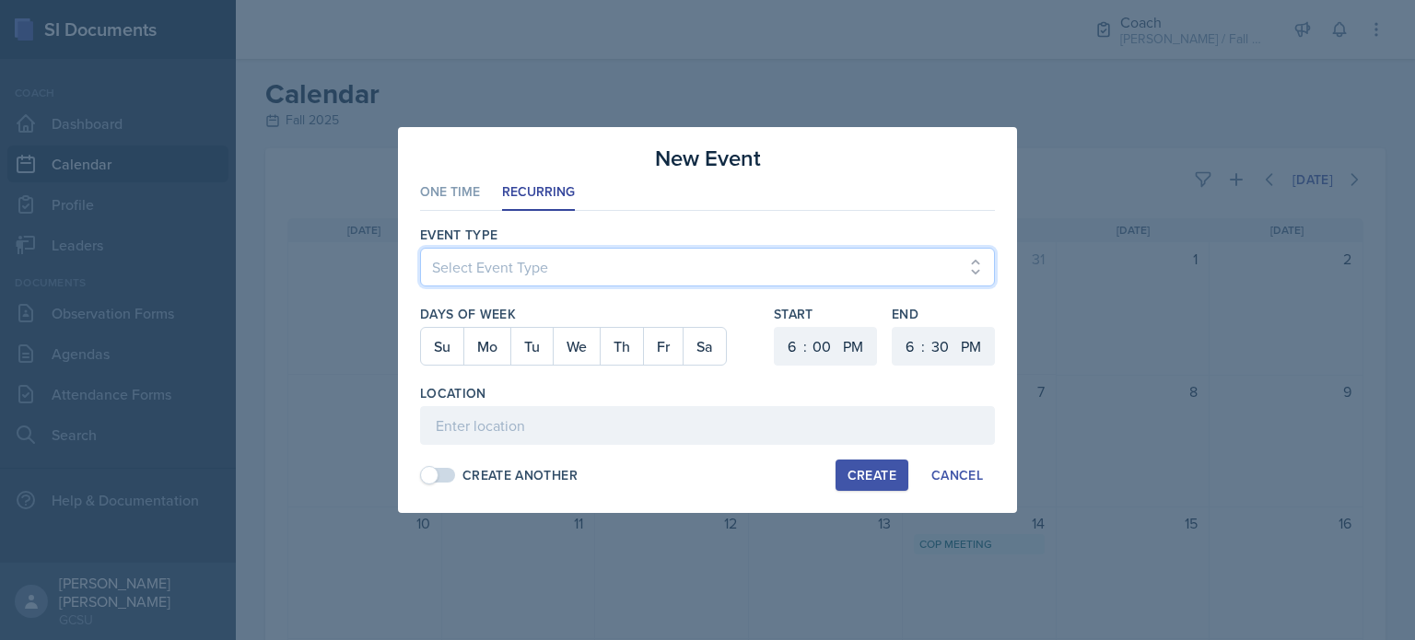
click at [530, 283] on select "Select Event Type CoP Meeting Coaching - [PERSON_NAME] Coaching - [PERSON_NAME]…" at bounding box center [707, 267] width 575 height 39
select select "f97d2ea7-7fe6-4b52-8c13-51bf2f5c03f9"
click at [420, 248] on select "Select Event Type CoP Meeting Coaching - [PERSON_NAME] Coaching - [PERSON_NAME]…" at bounding box center [707, 267] width 575 height 39
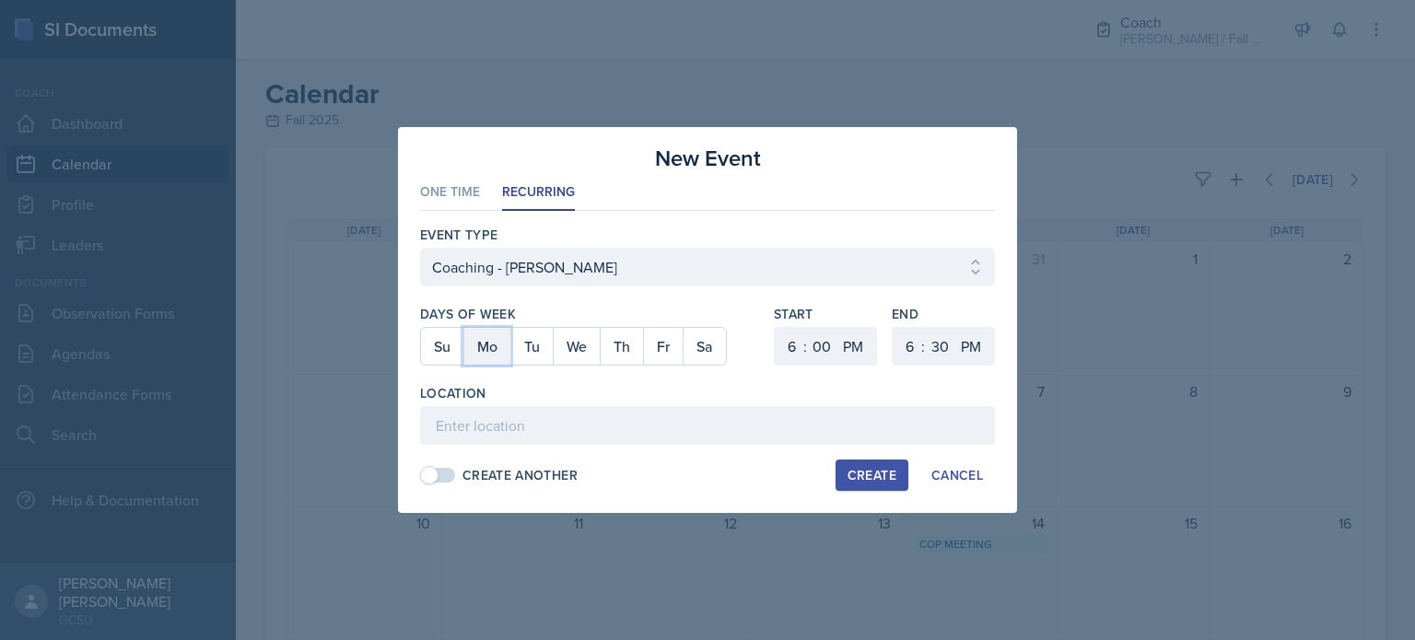
click at [486, 344] on button "Mo" at bounding box center [486, 346] width 47 height 37
click at [0, 525] on div at bounding box center [707, 320] width 1415 height 640
